Goal: Information Seeking & Learning: Learn about a topic

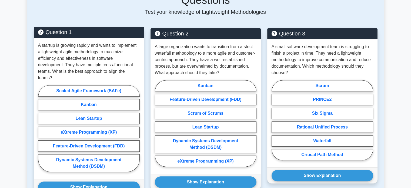
scroll to position [217, 0]
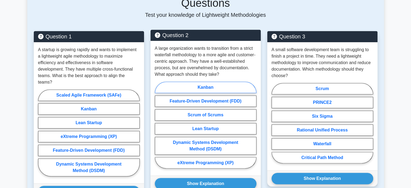
click at [186, 82] on label "Kanban" at bounding box center [206, 87] width 102 height 11
click at [158, 125] on input "Kanban" at bounding box center [157, 127] width 4 height 4
radio input "true"
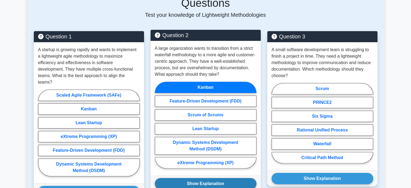
click at [198, 178] on button "Show Explanation" at bounding box center [206, 183] width 102 height 11
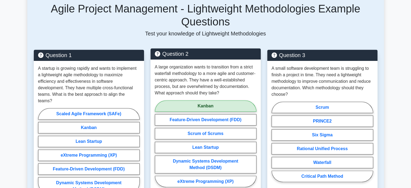
scroll to position [192, 0]
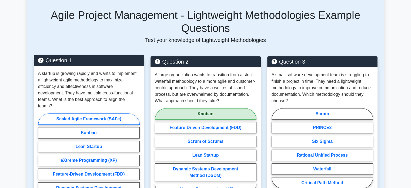
click at [68, 113] on label "Scaled Agile Framework (SAFe)" at bounding box center [89, 118] width 102 height 11
click at [42, 157] on input "Scaled Agile Framework (SAFe)" at bounding box center [40, 159] width 4 height 4
radio input "true"
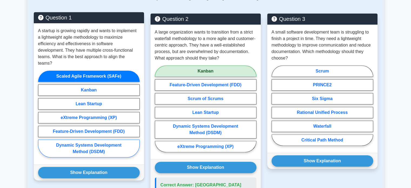
scroll to position [236, 0]
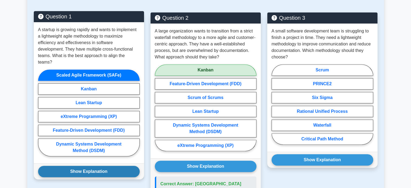
click at [65, 166] on button "Show Explanation" at bounding box center [89, 171] width 102 height 11
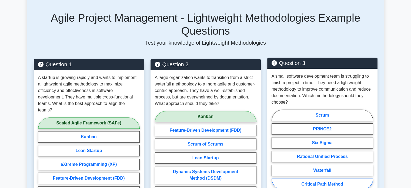
scroll to position [189, 0]
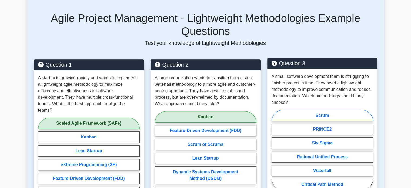
click at [303, 110] on label "Scrum" at bounding box center [323, 115] width 102 height 11
click at [275, 150] on input "Scrum" at bounding box center [274, 152] width 4 height 4
radio input "true"
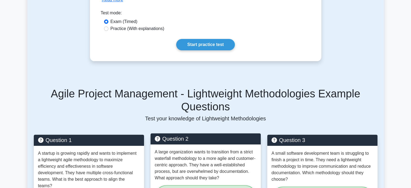
scroll to position [0, 0]
